Goal: Information Seeking & Learning: Understand process/instructions

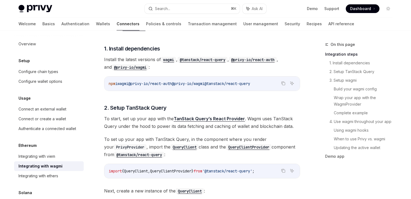
scroll to position [129, 0]
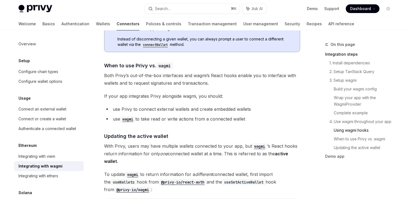
scroll to position [1359, 0]
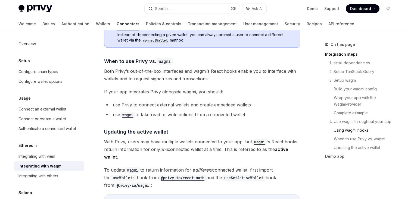
click at [187, 88] on span "If your app integrates Privy alongside wagmi, you should:" at bounding box center [202, 92] width 196 height 8
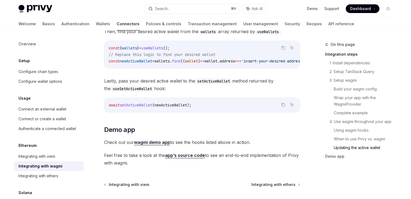
scroll to position [1559, 0]
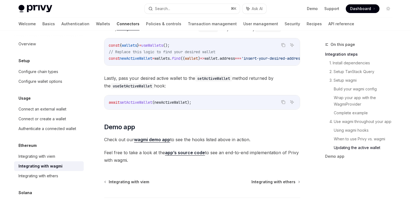
click at [183, 83] on span "Lastly, pass your desired active wallet to the setActiveWallet method returned …" at bounding box center [202, 82] width 196 height 15
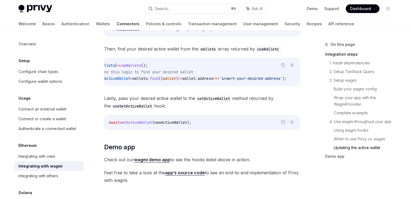
scroll to position [0, 0]
click at [175, 101] on span "Lastly, pass your desired active wallet to the setActiveWallet method returned …" at bounding box center [202, 102] width 196 height 15
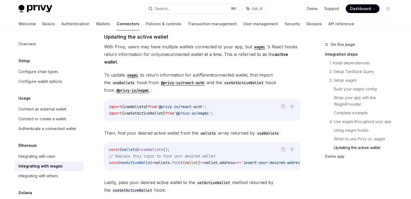
scroll to position [1457, 0]
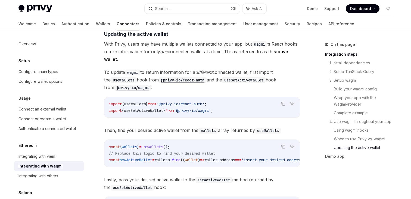
click at [174, 87] on span "To update wagmi to return information for a different connected wallet, first i…" at bounding box center [202, 80] width 196 height 23
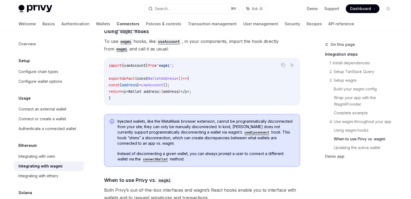
scroll to position [1186, 0]
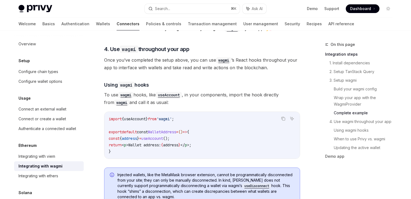
click at [163, 130] on span "WalletAddress" at bounding box center [162, 132] width 28 height 5
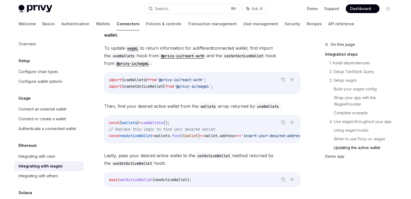
scroll to position [1482, 0]
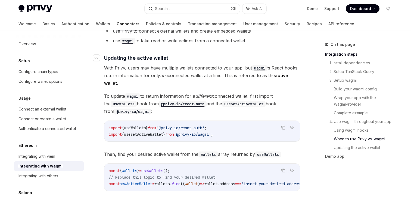
click at [135, 54] on span "Updating the active wallet" at bounding box center [136, 57] width 64 height 7
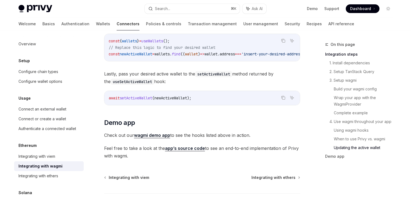
scroll to position [1584, 0]
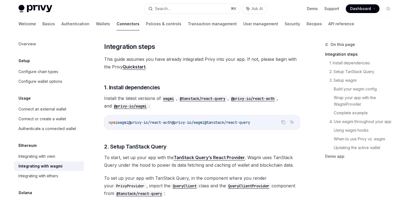
scroll to position [76, 0]
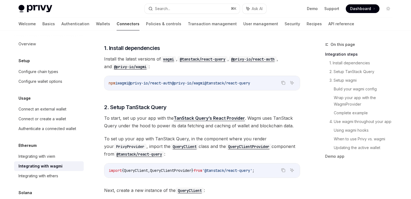
scroll to position [115, 0]
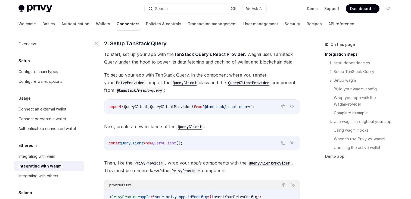
scroll to position [179, 0]
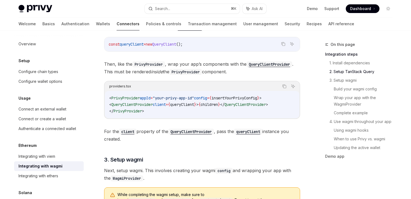
click at [196, 86] on div "Copy Ask AI" at bounding box center [214, 86] width 166 height 7
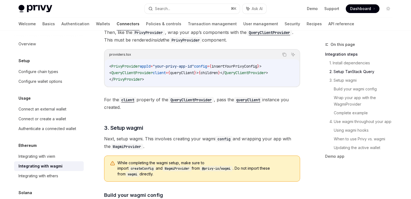
scroll to position [309, 0]
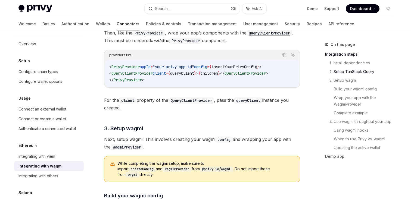
click at [196, 80] on code "< PrivyProvider appId = "your-privy-app-id" config = { insertYourPrivyConfig } …" at bounding box center [202, 74] width 186 height 20
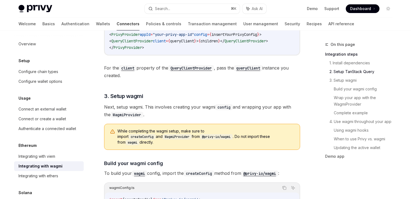
click at [194, 104] on span "Next, setup wagmi. This involves creating your wagmi config and wrapping your a…" at bounding box center [202, 110] width 196 height 15
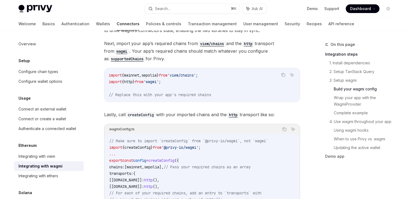
scroll to position [548, 0]
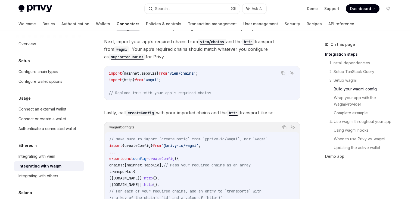
click at [193, 91] on span "// Replace this with your app's required chains" at bounding box center [160, 93] width 102 height 5
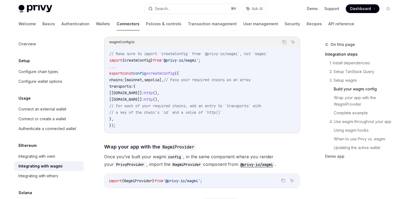
click at [193, 88] on code "// Make sure to import `createConfig` from `@privy-io/wagmi`, not `wagmi` impor…" at bounding box center [202, 90] width 186 height 78
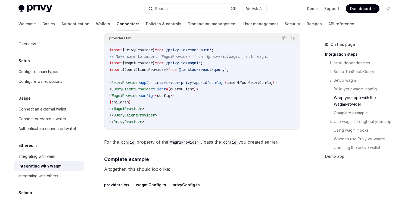
scroll to position [846, 0]
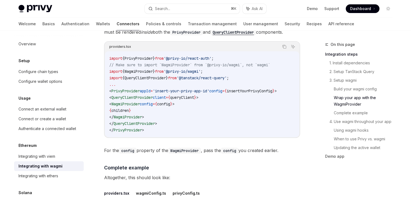
click at [188, 102] on code "import { PrivyProvider } from '@privy-io/react-auth' ; // Make sure to import `…" at bounding box center [202, 94] width 186 height 78
click at [194, 104] on code "import { PrivyProvider } from '@privy-io/react-auth' ; // Make sure to import `…" at bounding box center [202, 94] width 186 height 78
click at [193, 110] on code "import { PrivyProvider } from '@privy-io/react-auth' ; // Make sure to import `…" at bounding box center [202, 94] width 186 height 78
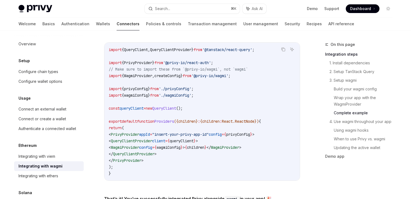
scroll to position [1013, 0]
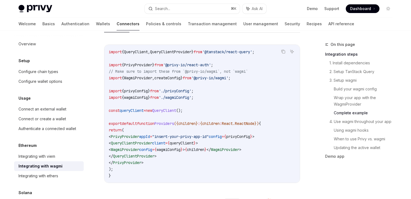
click at [193, 111] on code "import { QueryClient , QueryClientProvider } from '@tanstack/react-query' ; imp…" at bounding box center [202, 114] width 187 height 131
click at [180, 89] on span "'./privyConfig'" at bounding box center [175, 91] width 33 height 5
click at [191, 95] on span "'./wagmiConfig'" at bounding box center [175, 97] width 33 height 5
click at [202, 104] on code "import { QueryClient , QueryClientProvider } from '@tanstack/react-query' ; imp…" at bounding box center [202, 114] width 187 height 131
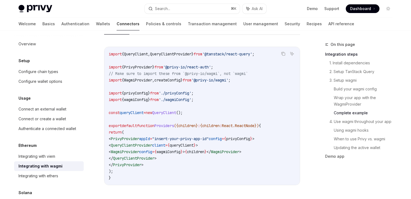
scroll to position [1013, 0]
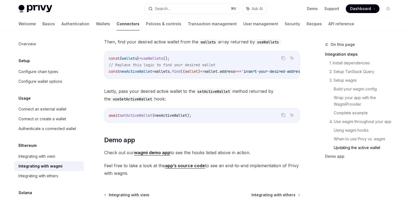
scroll to position [1545, 0]
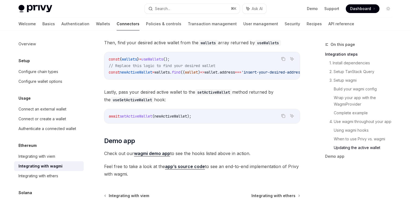
click at [181, 97] on span "Lastly, pass your desired active wallet to the setActiveWallet method returned …" at bounding box center [202, 95] width 196 height 15
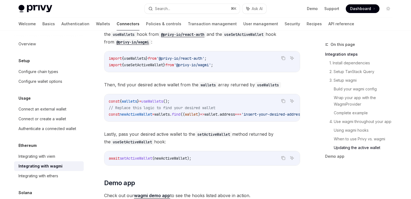
scroll to position [1501, 0]
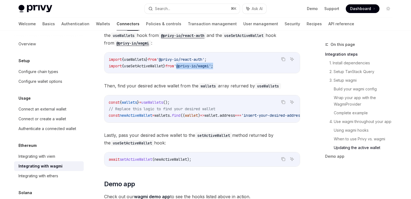
drag, startPoint x: 185, startPoint y: 63, endPoint x: 233, endPoint y: 63, distance: 47.9
click at [233, 63] on code "import { useWallets } from '@privy-io/react-auth' ; import { useSetActiveWallet…" at bounding box center [202, 62] width 187 height 13
copy span "'@privy-io/wagmi' ;"
click at [197, 102] on code "const { wallets } = useWallets (); // Replace this logic to find your desired w…" at bounding box center [215, 109] width 213 height 20
click at [206, 100] on code "const { wallets } = useWallets (); // Replace this logic to find your desired w…" at bounding box center [215, 109] width 213 height 20
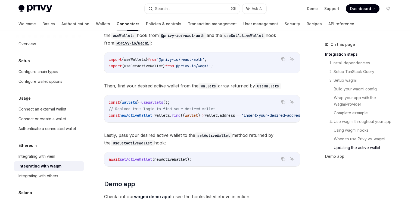
click at [191, 99] on code "const { wallets } = useWallets (); // Replace this logic to find your desired w…" at bounding box center [215, 109] width 213 height 20
click at [141, 57] on span "useWallets" at bounding box center [135, 59] width 22 height 5
